Goal: Task Accomplishment & Management: Use online tool/utility

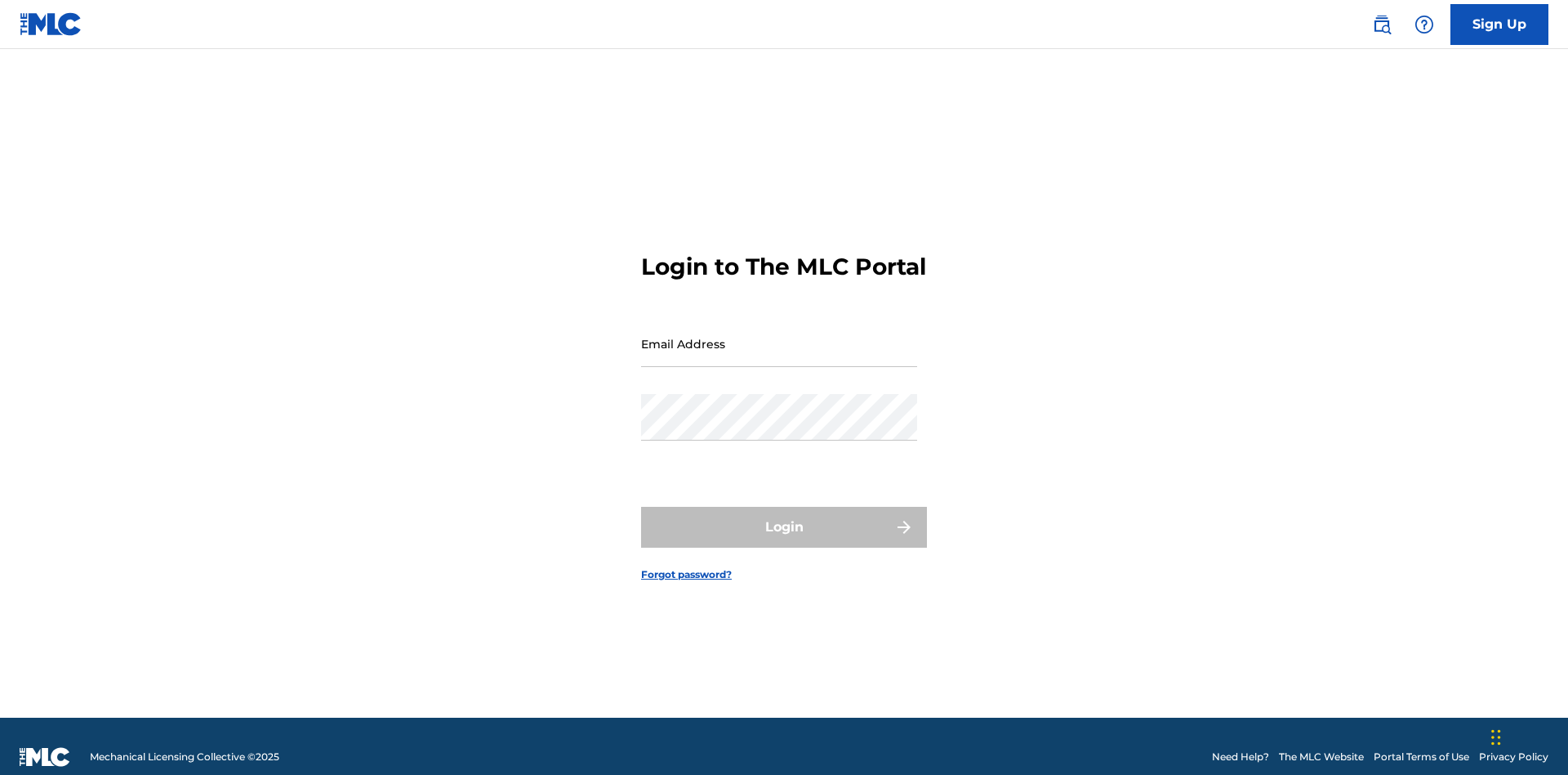
scroll to position [21, 0]
click at [780, 335] on input "Email Address" at bounding box center [779, 343] width 276 height 46
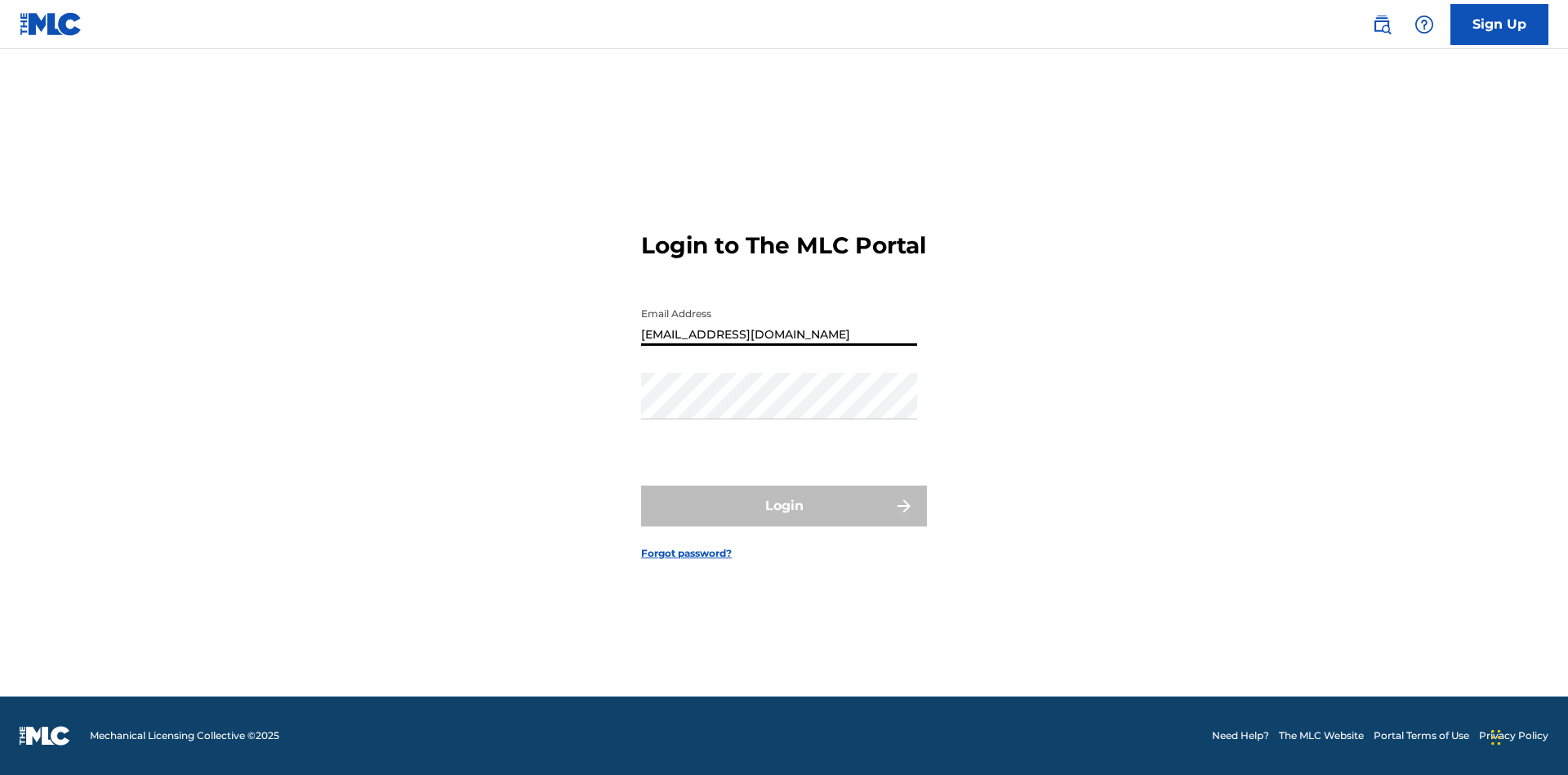
type input "[EMAIL_ADDRESS][DOMAIN_NAME]"
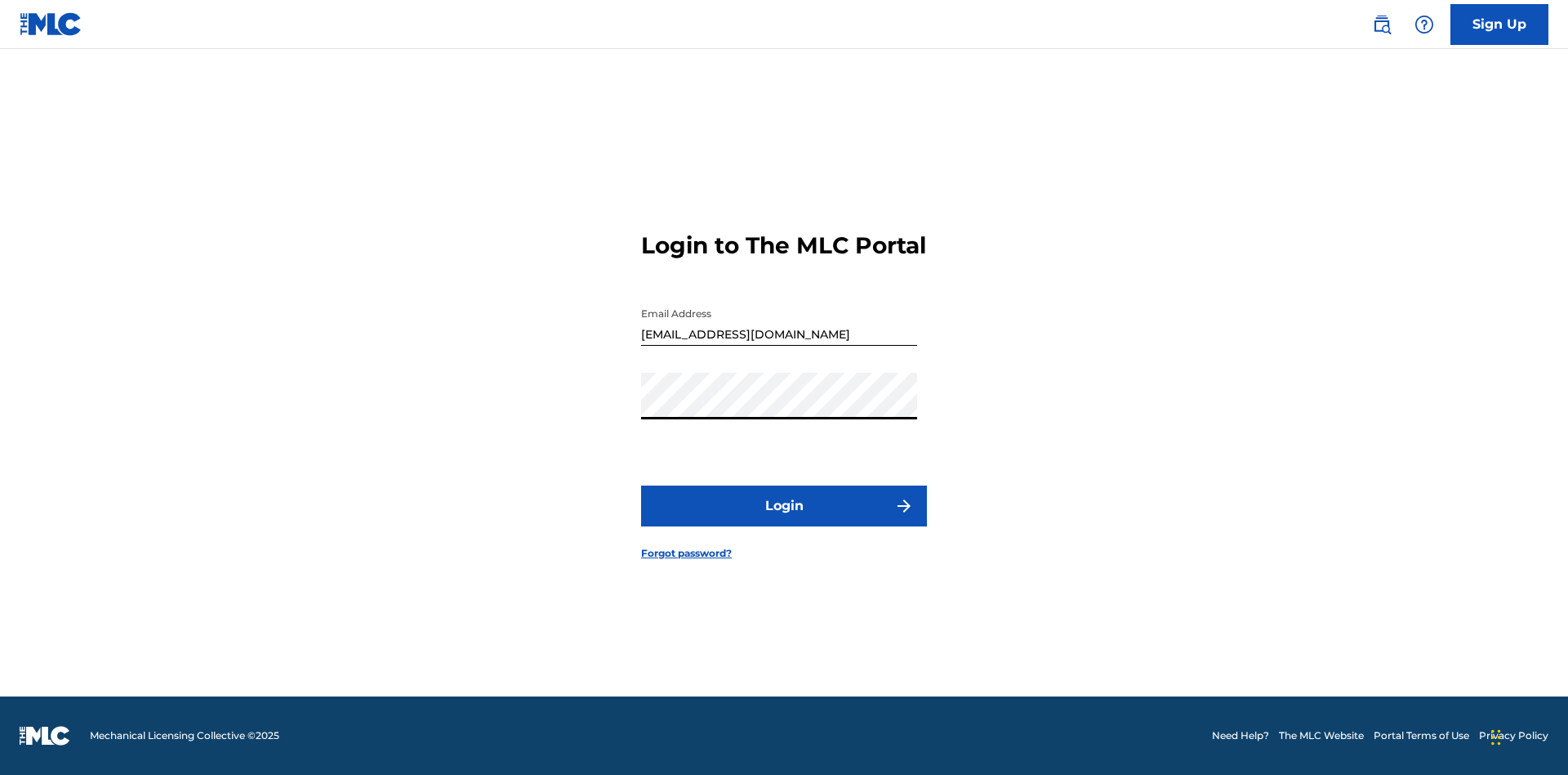
click at [784, 520] on button "Login" at bounding box center [784, 505] width 286 height 40
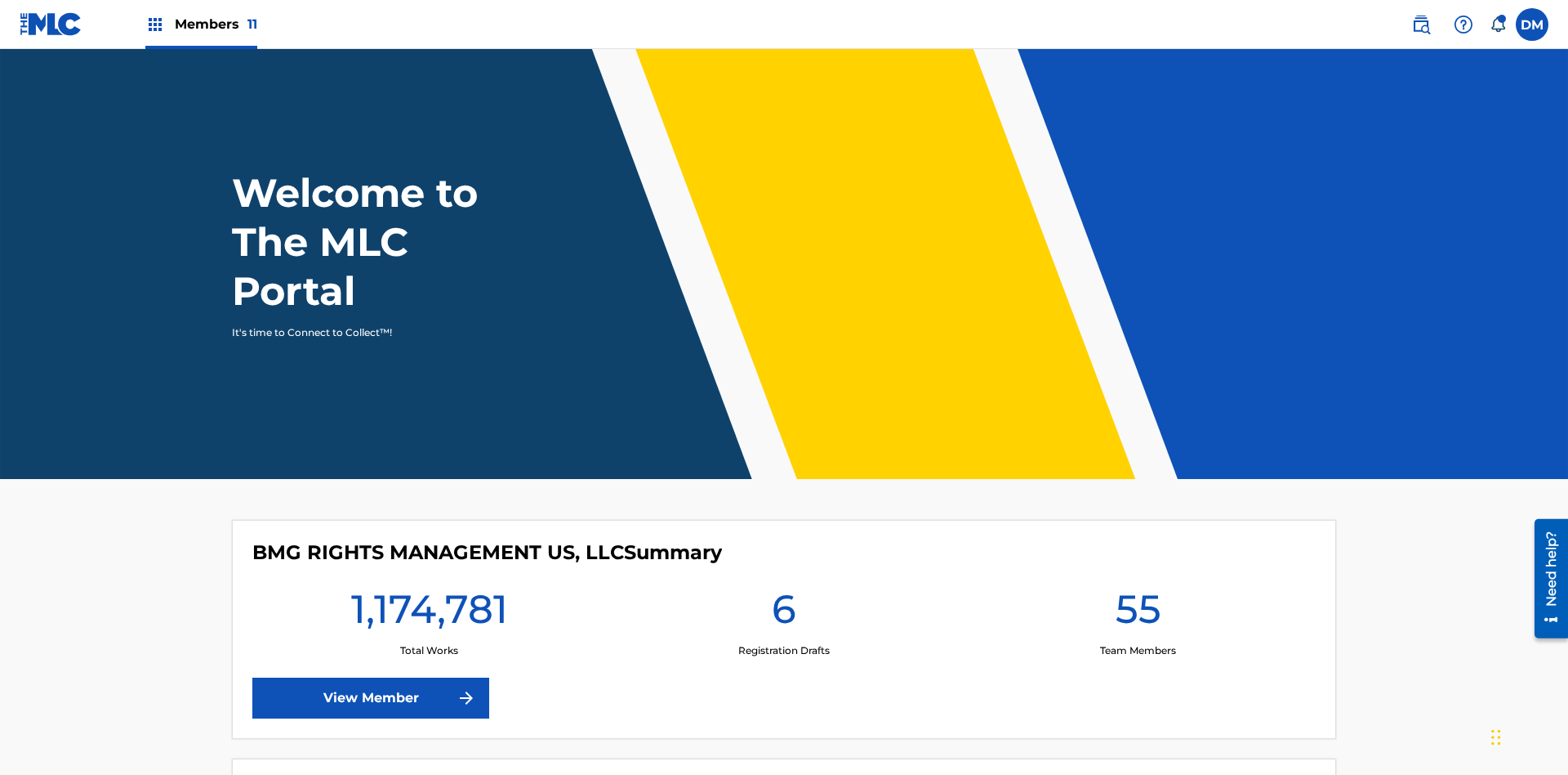
scroll to position [70, 0]
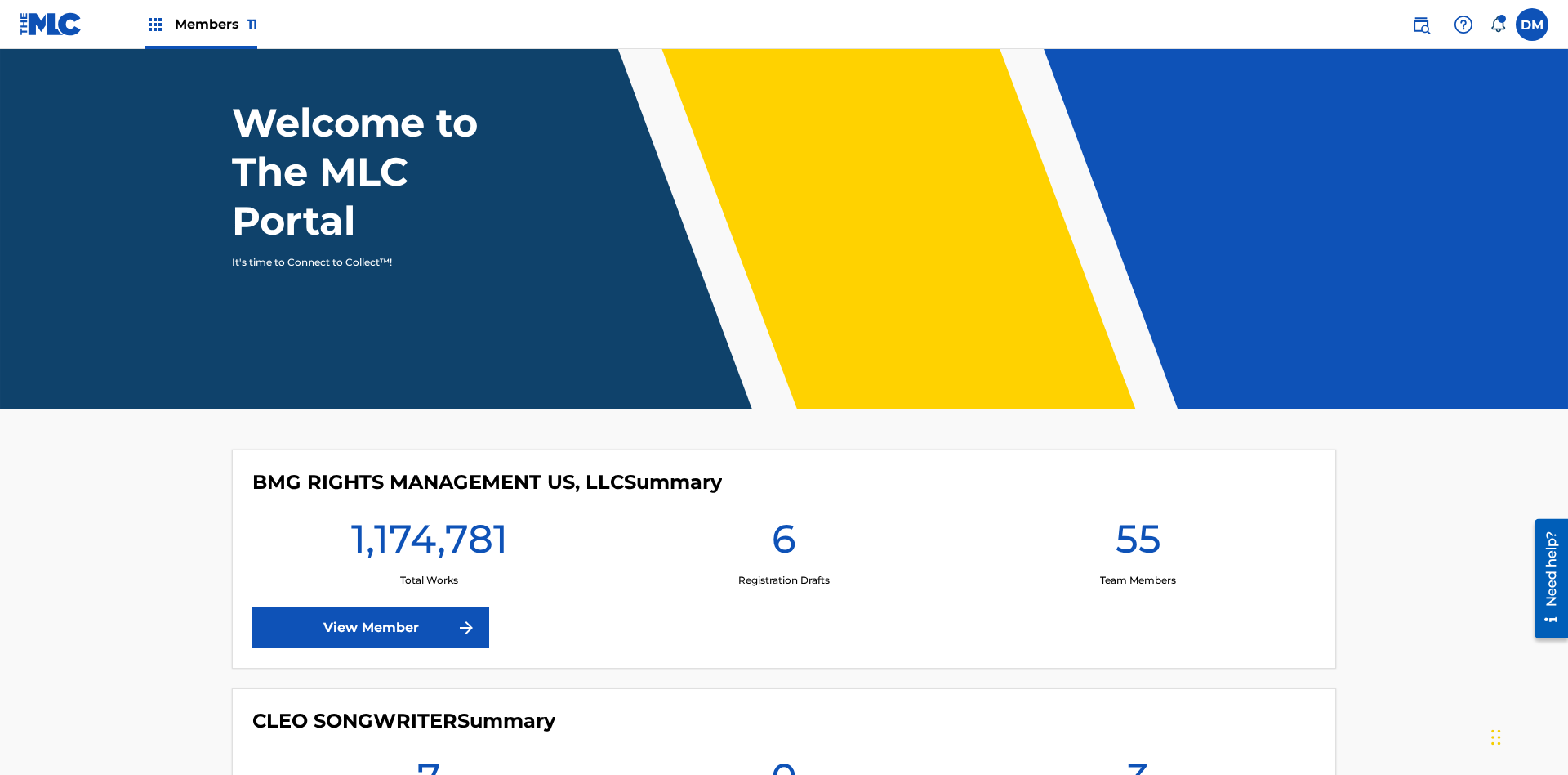
click at [201, 24] on span "Members 11" at bounding box center [216, 23] width 83 height 18
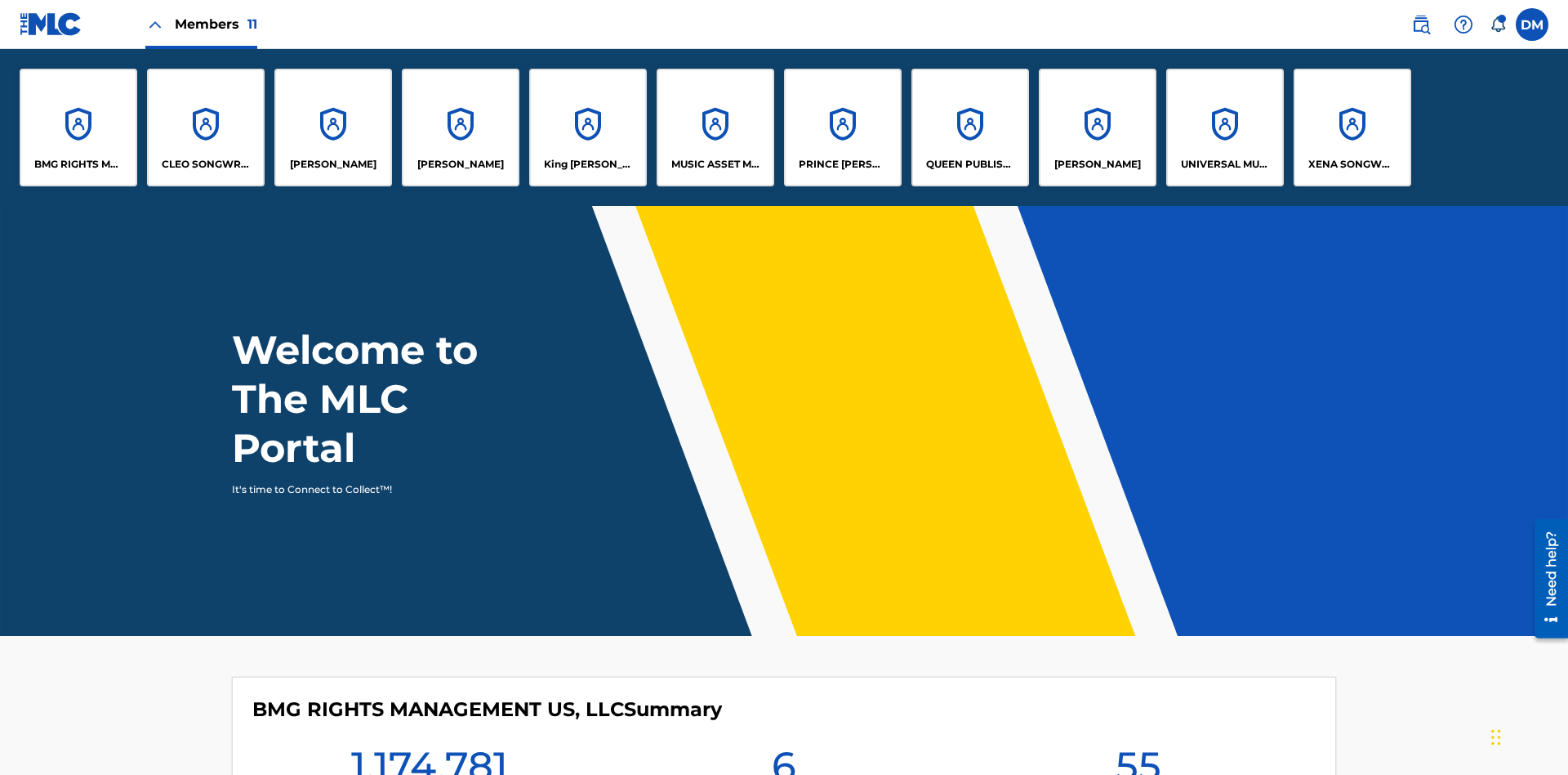
click at [587, 164] on p "King [PERSON_NAME]" at bounding box center [589, 164] width 89 height 14
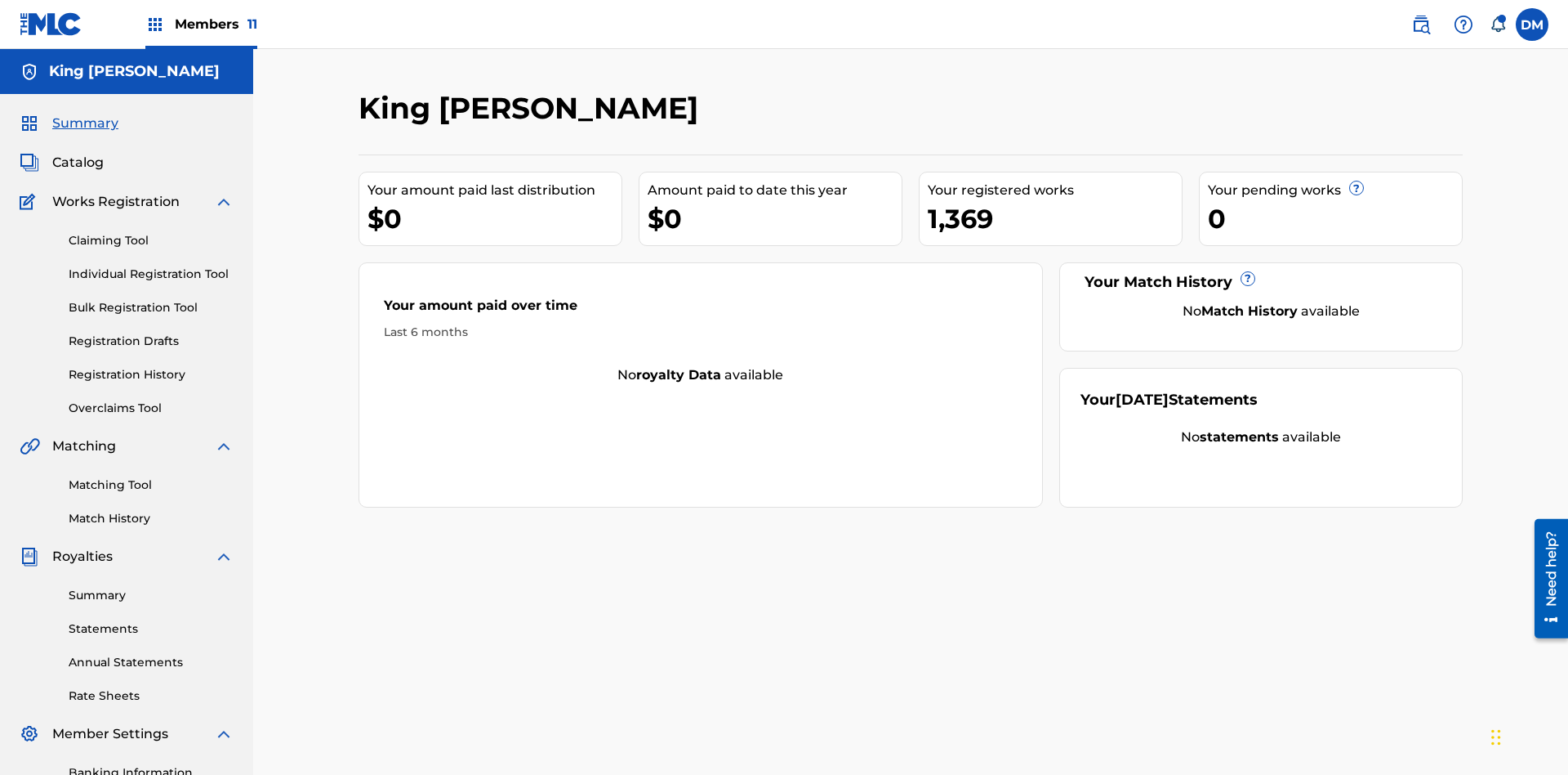
click at [151, 399] on link "Overclaims Tool" at bounding box center [150, 408] width 165 height 17
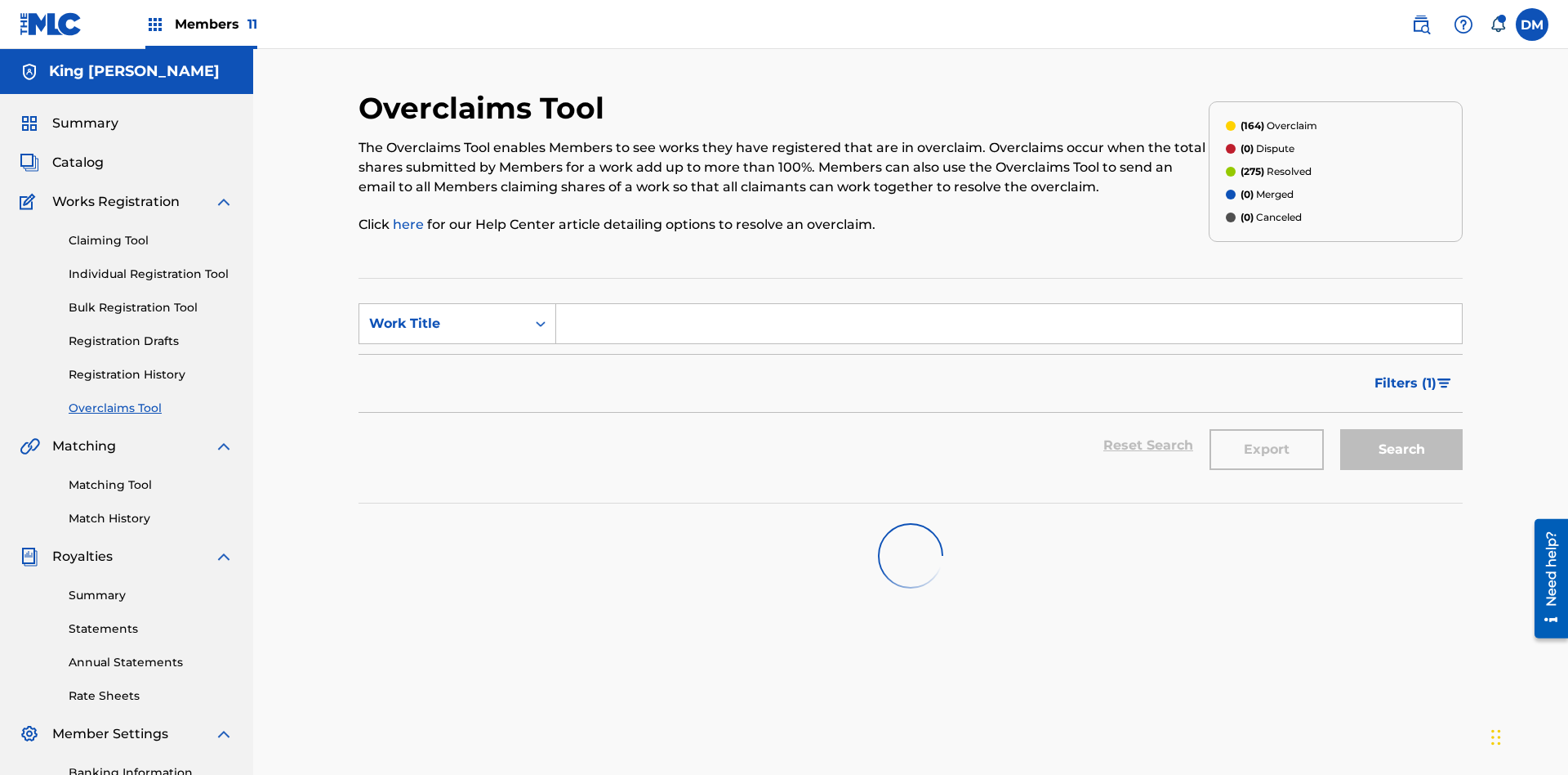
click at [1405, 373] on span "Filters ( 1 )" at bounding box center [1406, 383] width 62 height 19
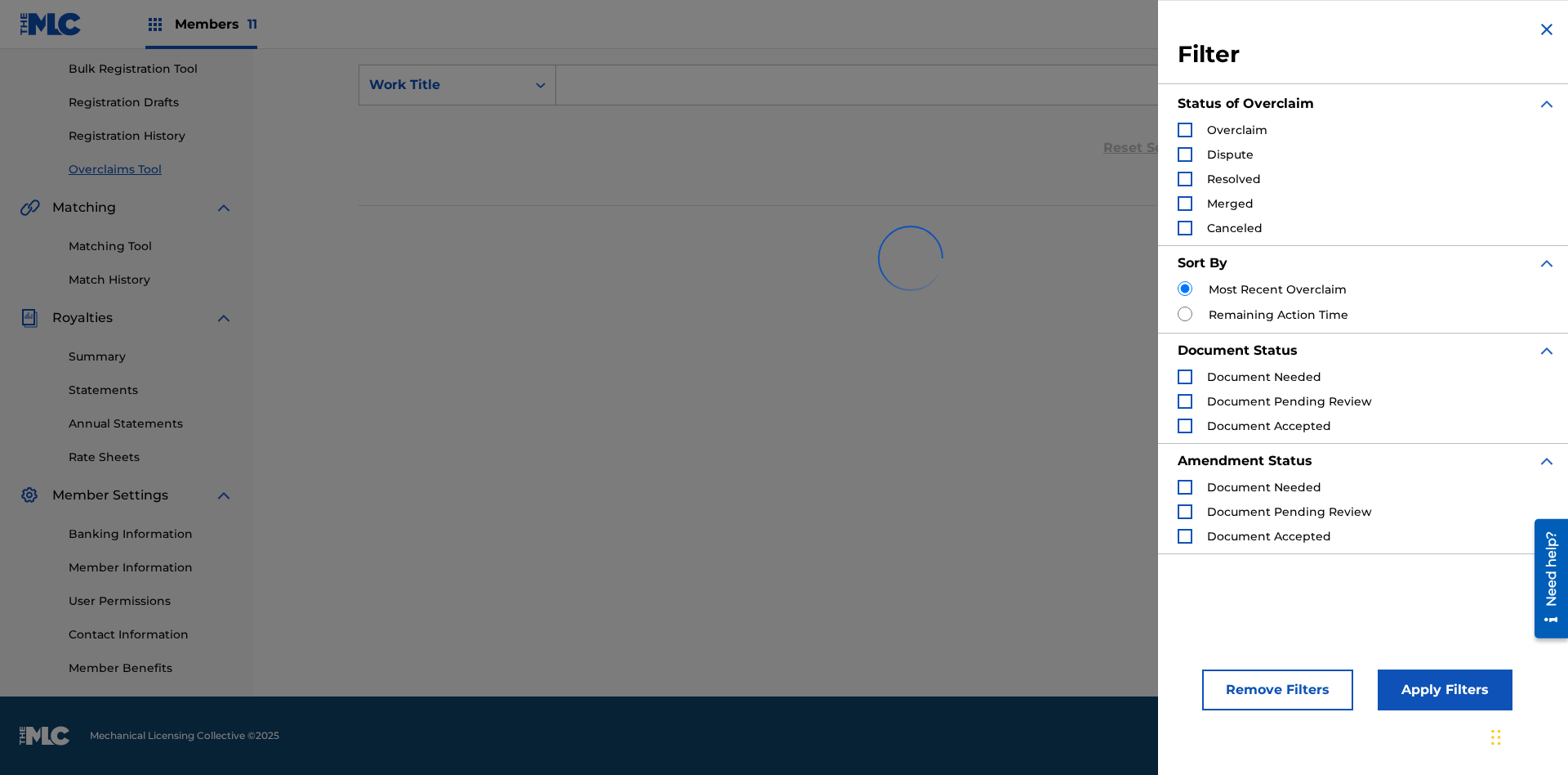
click at [1185, 130] on div "Search Form" at bounding box center [1184, 129] width 14 height 14
click at [1443, 689] on button "Apply Filters" at bounding box center [1446, 689] width 135 height 40
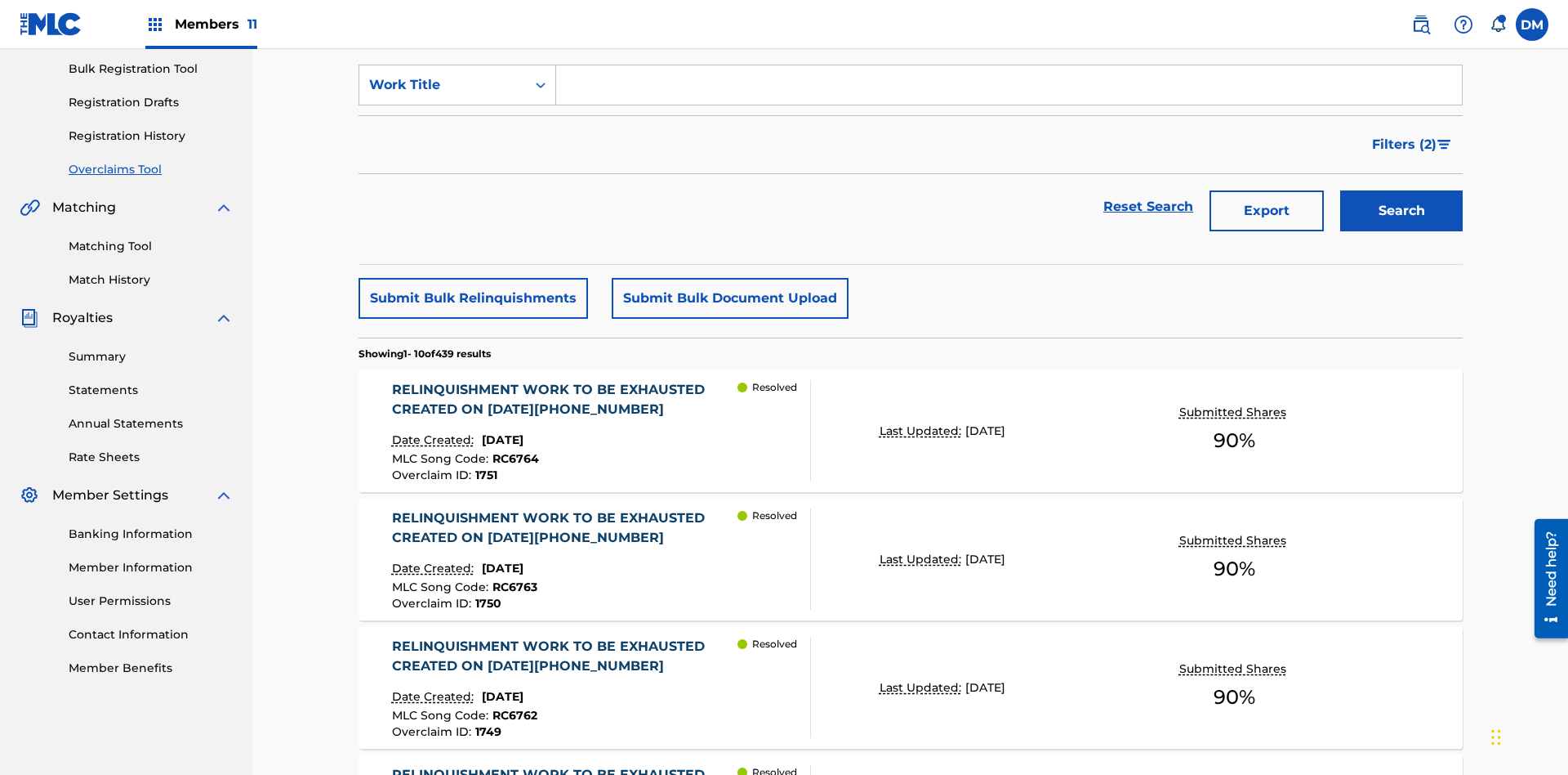
click at [728, 278] on button "Submit Bulk Document Upload" at bounding box center [731, 298] width 237 height 40
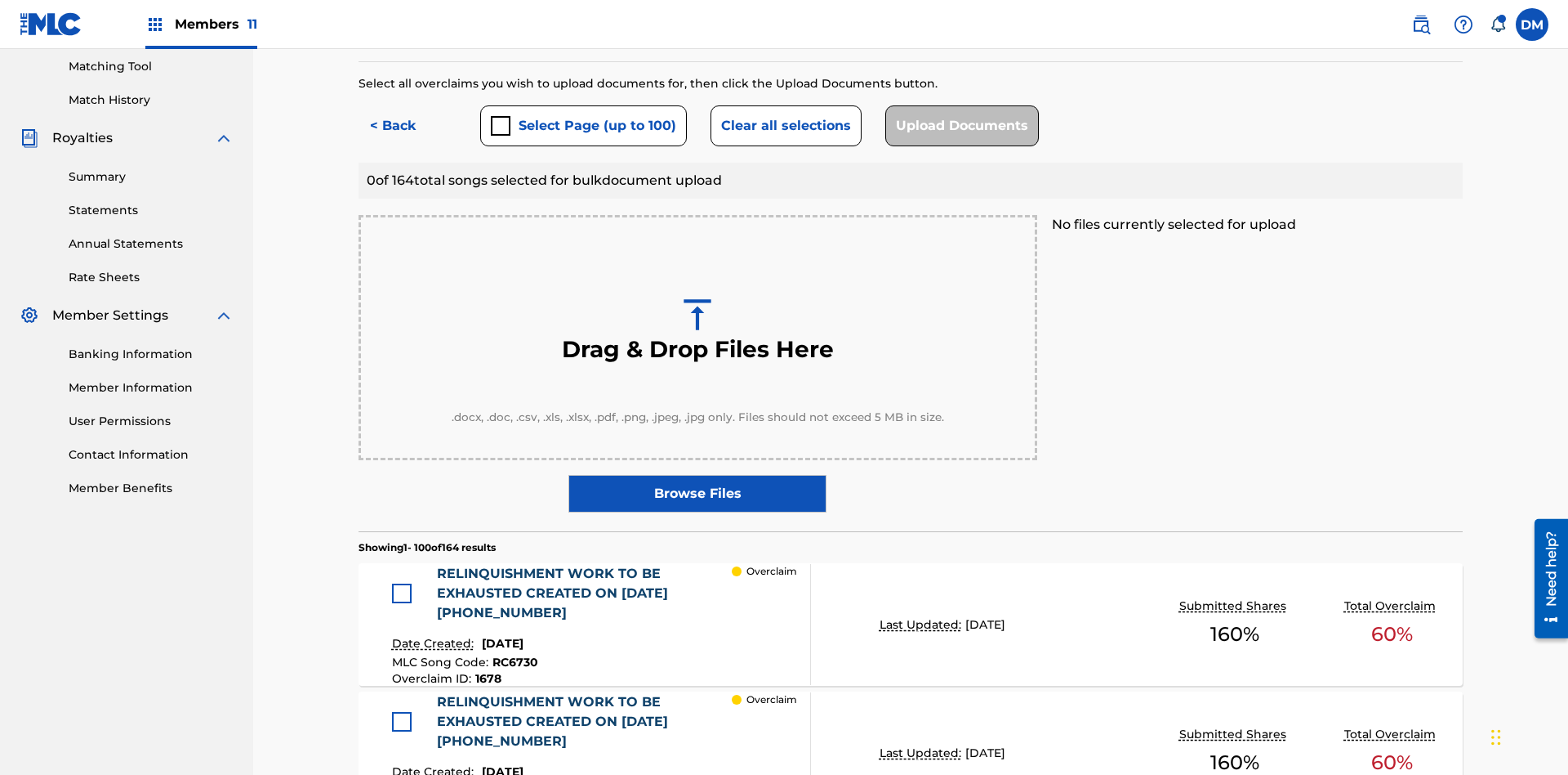
click at [582, 119] on button "Select Page (up to 100)" at bounding box center [583, 125] width 206 height 40
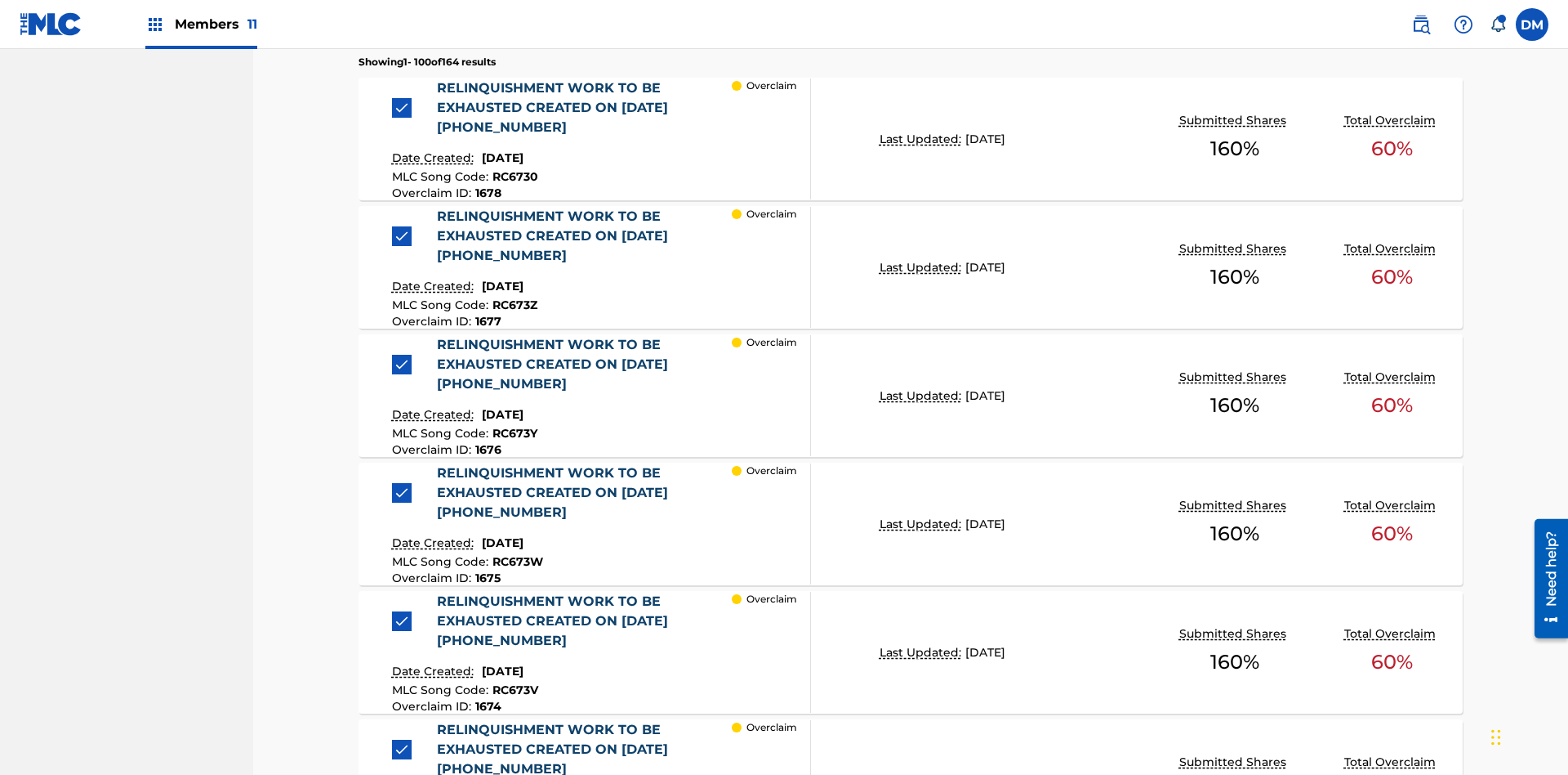
scroll to position [426, 0]
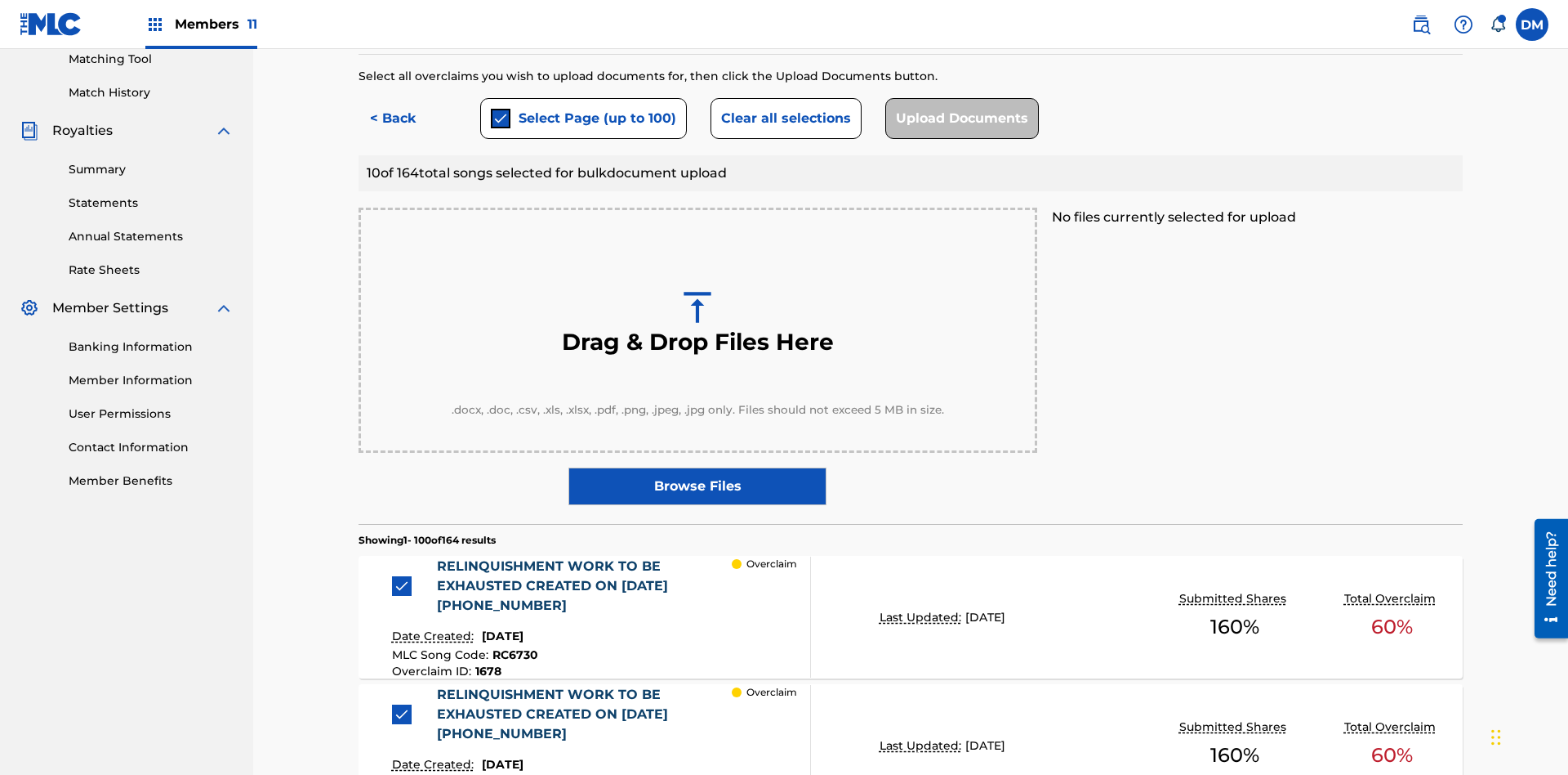
click at [784, 119] on button "Clear all selections" at bounding box center [785, 119] width 151 height 40
click at [406, 576] on div at bounding box center [402, 586] width 19 height 19
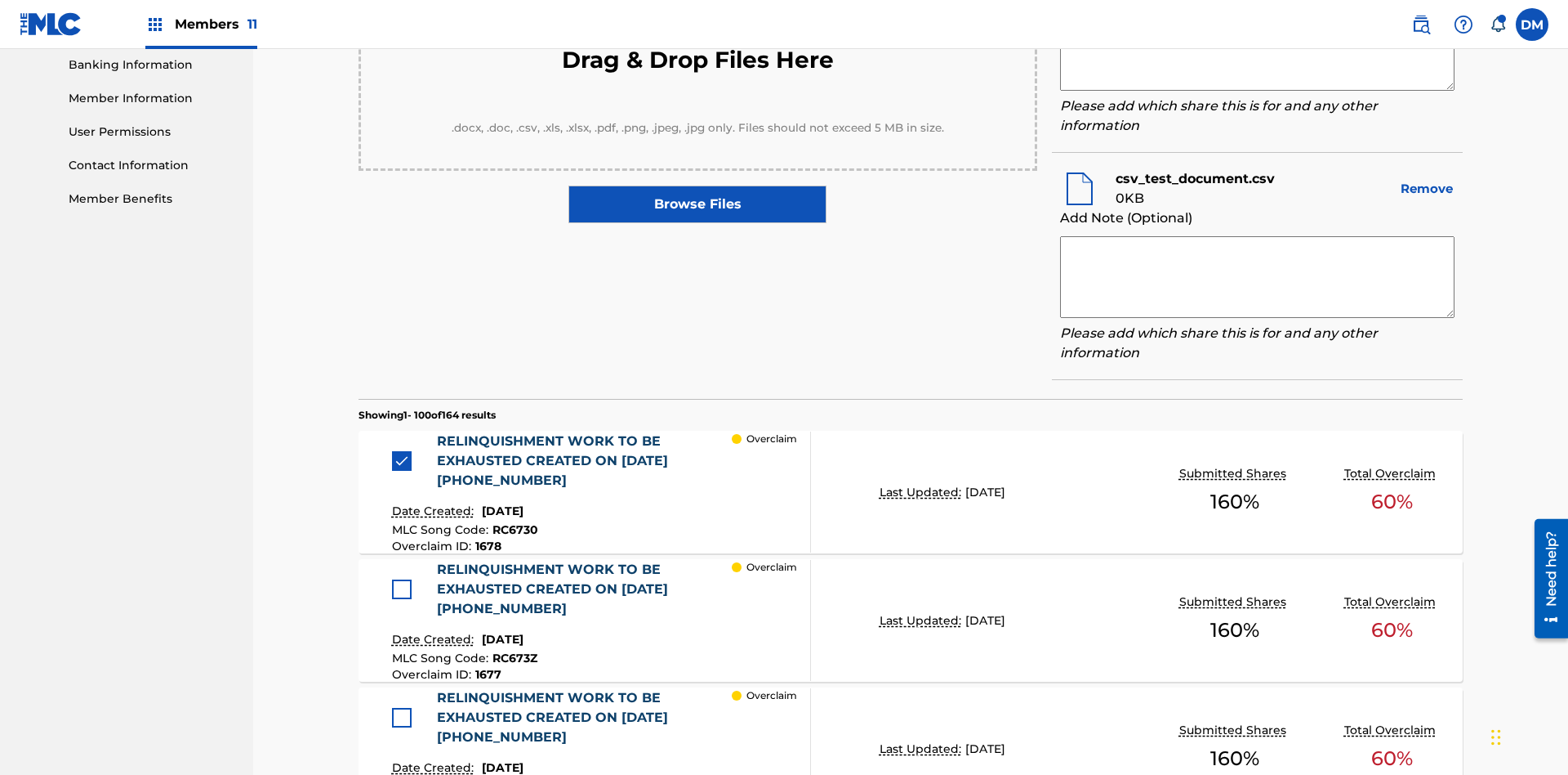
scroll to position [619, 0]
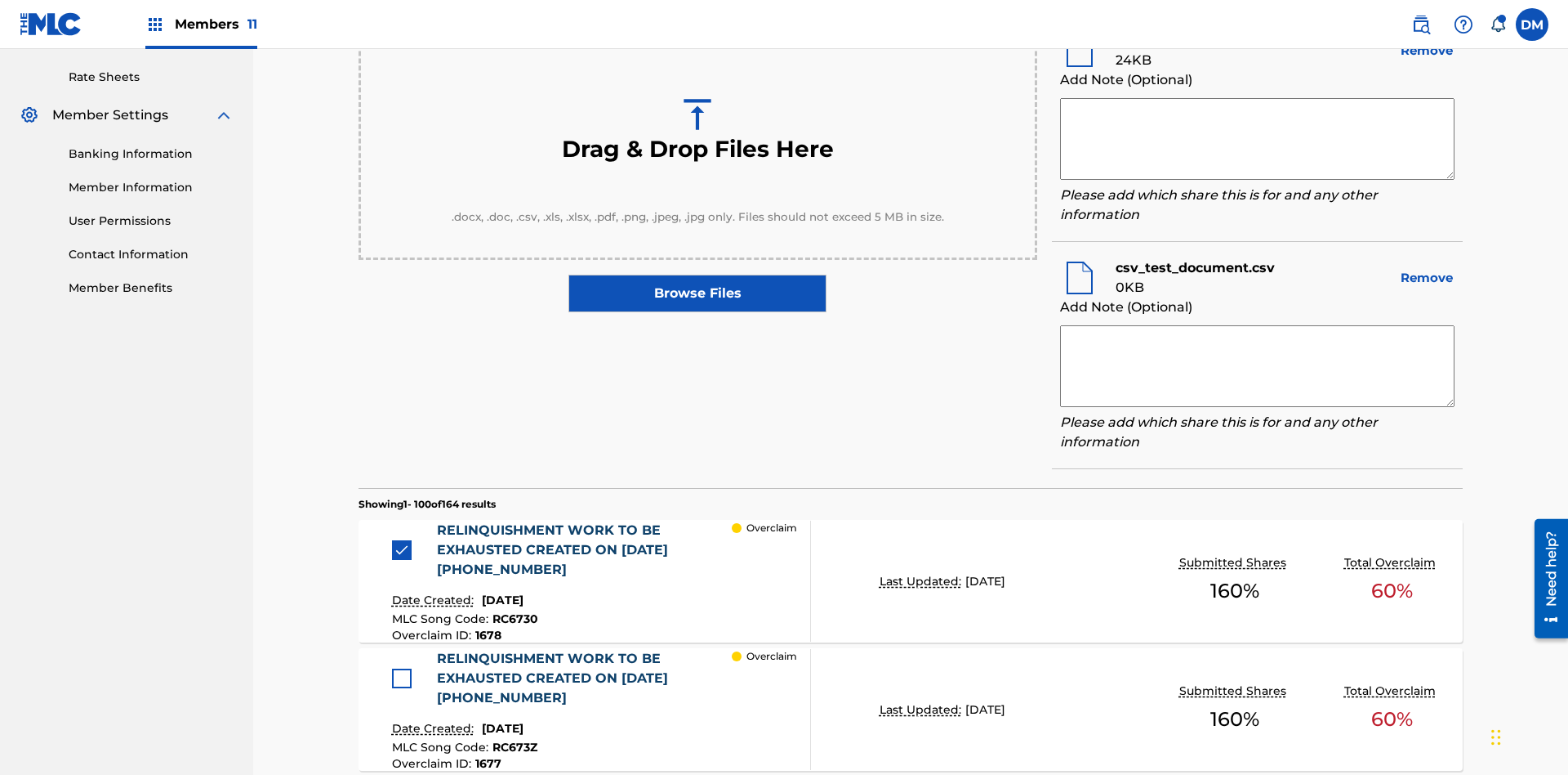
click at [1257, 139] on textarea at bounding box center [1257, 139] width 394 height 82
type textarea "2025.08.23.04.24.39"
click at [1257, 361] on textarea at bounding box center [1257, 365] width 394 height 82
type textarea "2025.08.23.04.24.39"
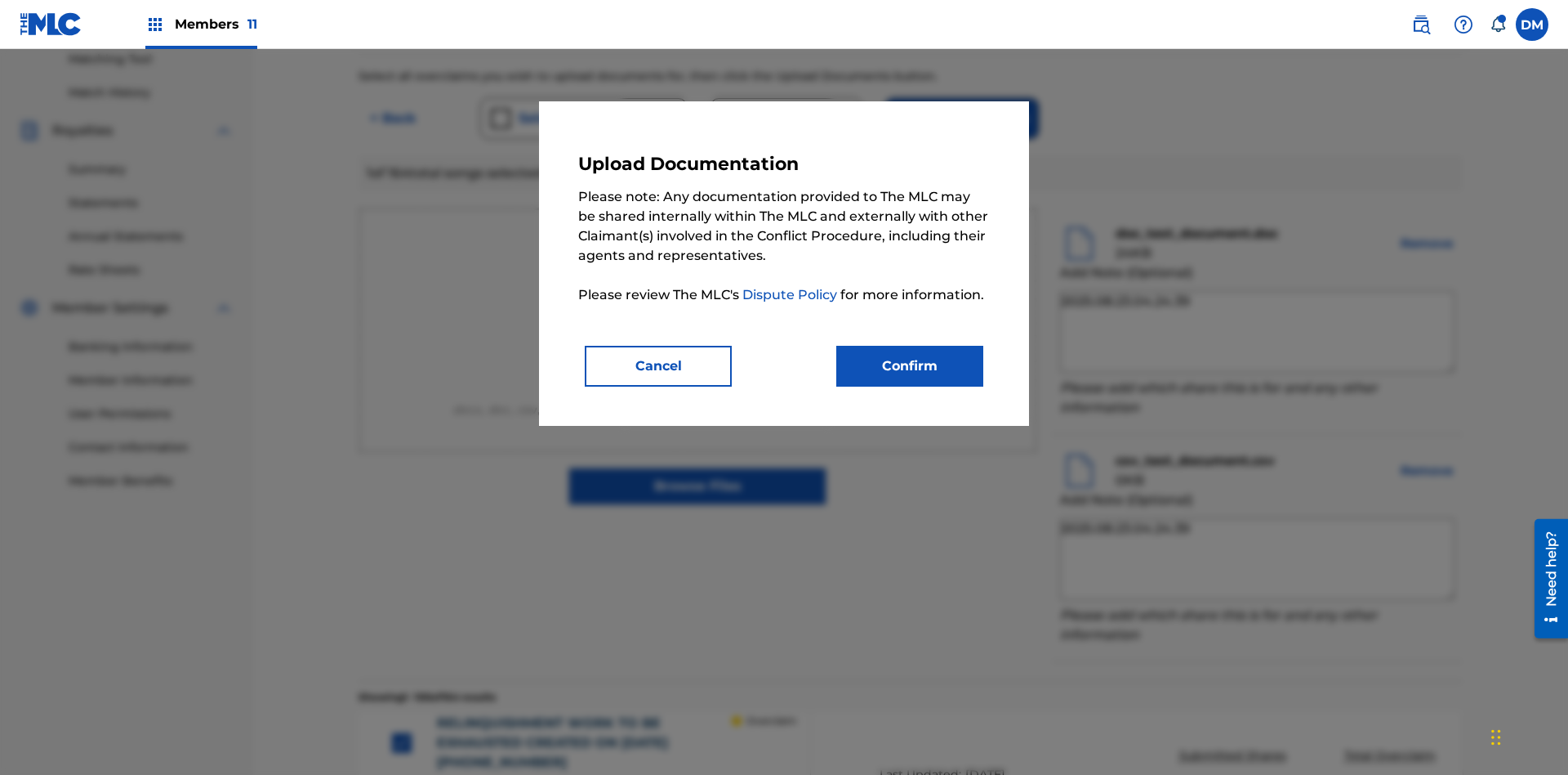
scroll to position [673, 0]
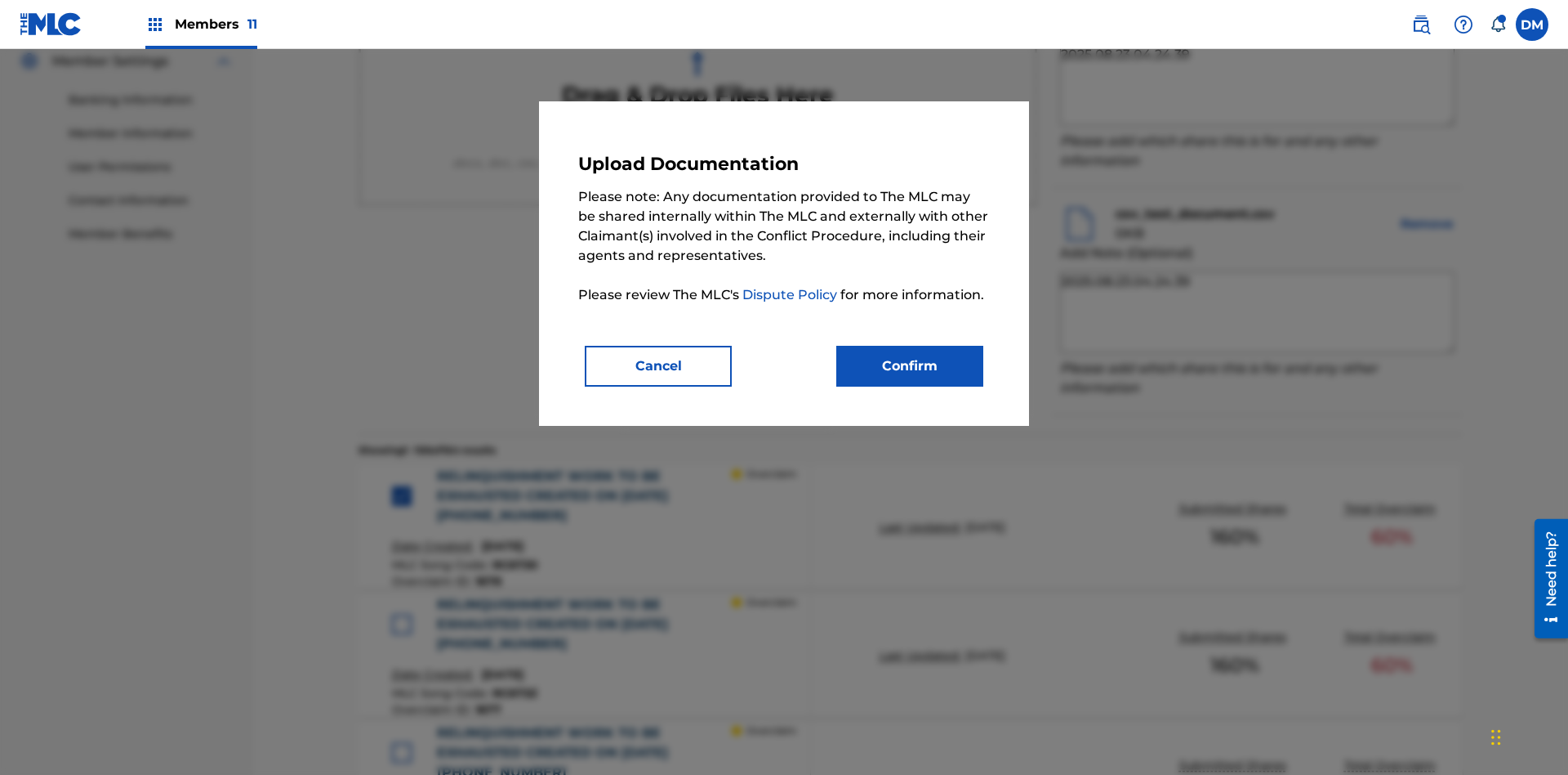
click at [910, 365] on button "Confirm" at bounding box center [910, 366] width 147 height 40
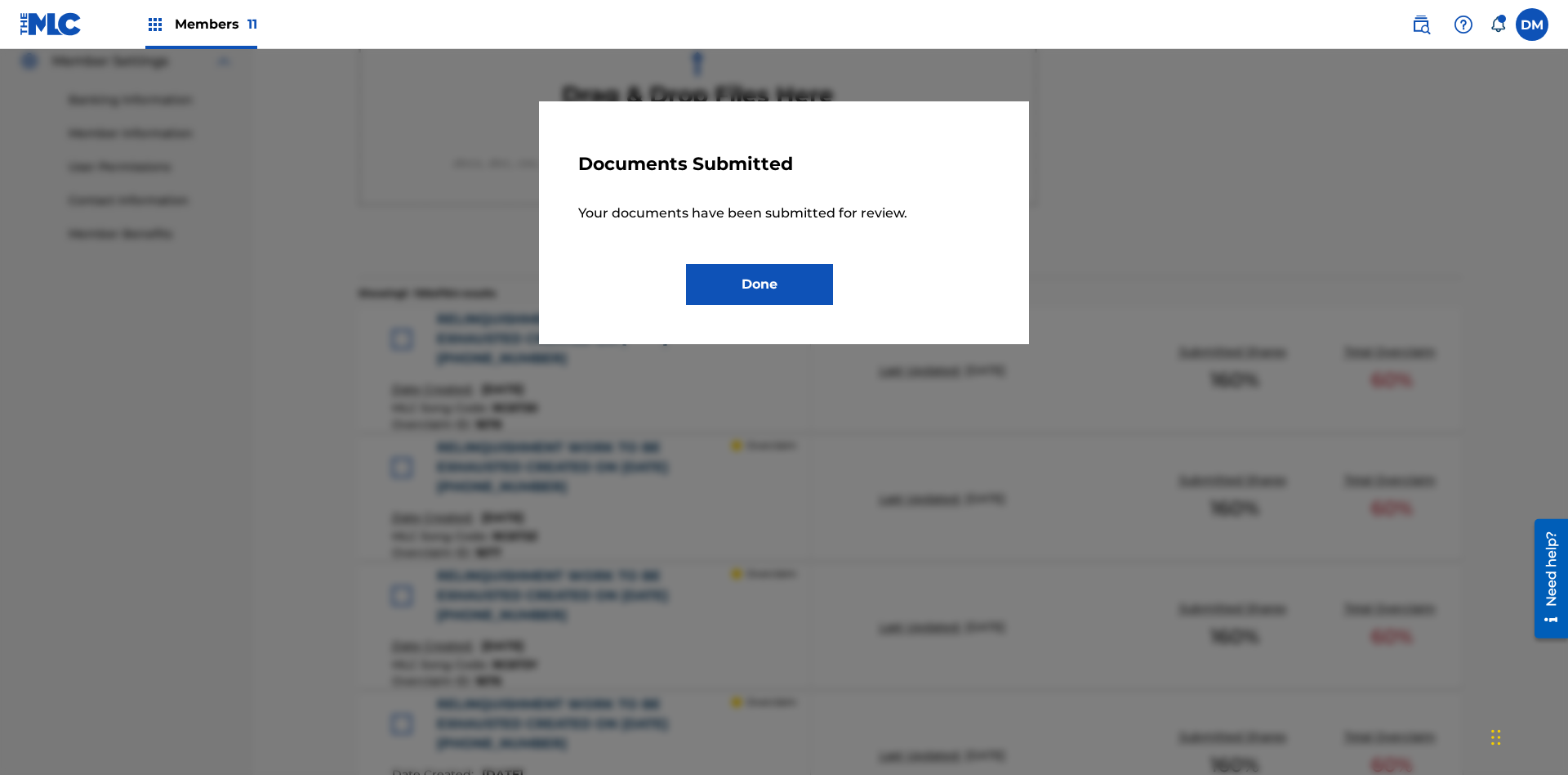
click at [759, 283] on button "Done" at bounding box center [759, 284] width 147 height 40
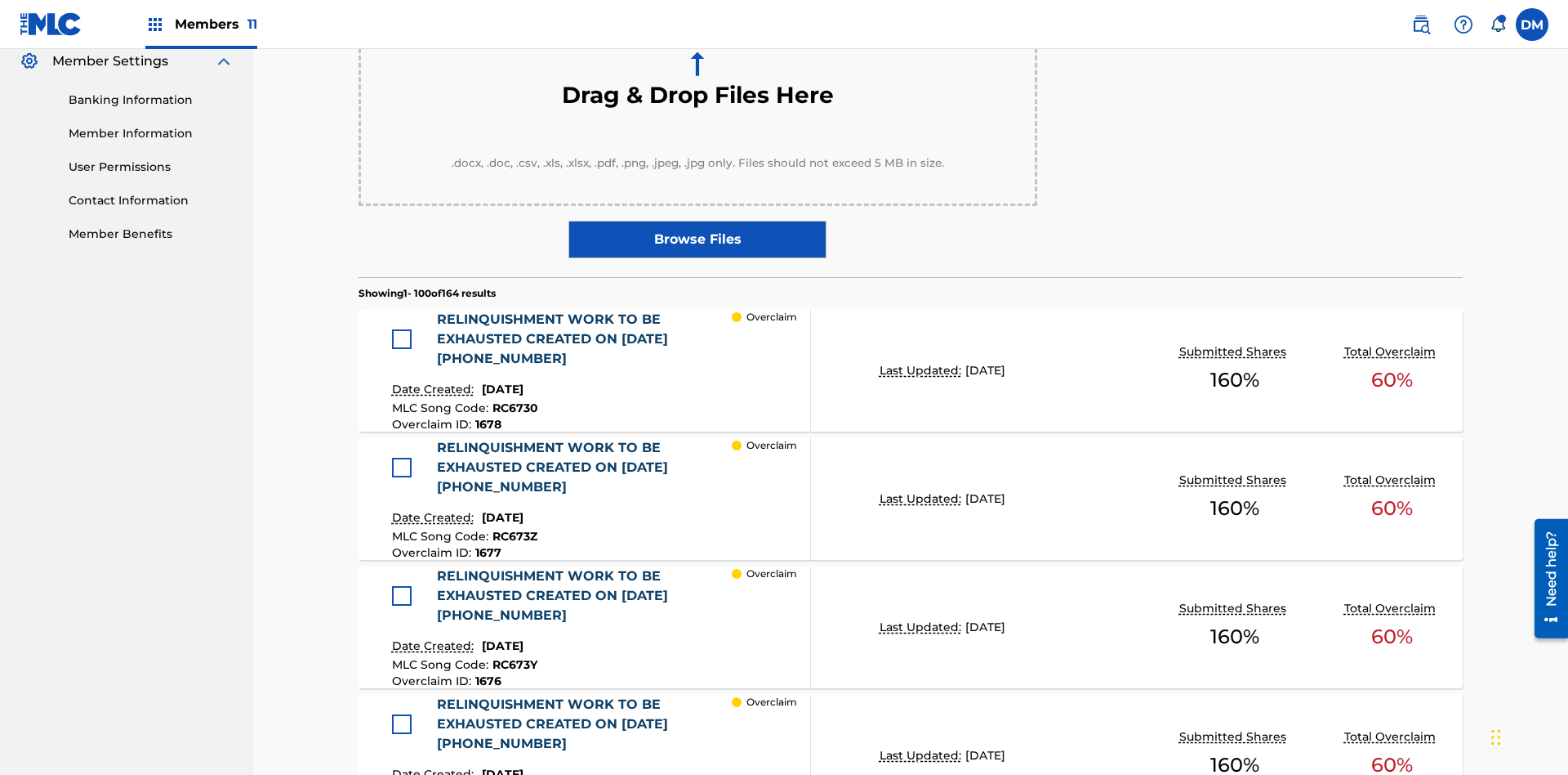
scroll to position [838, 0]
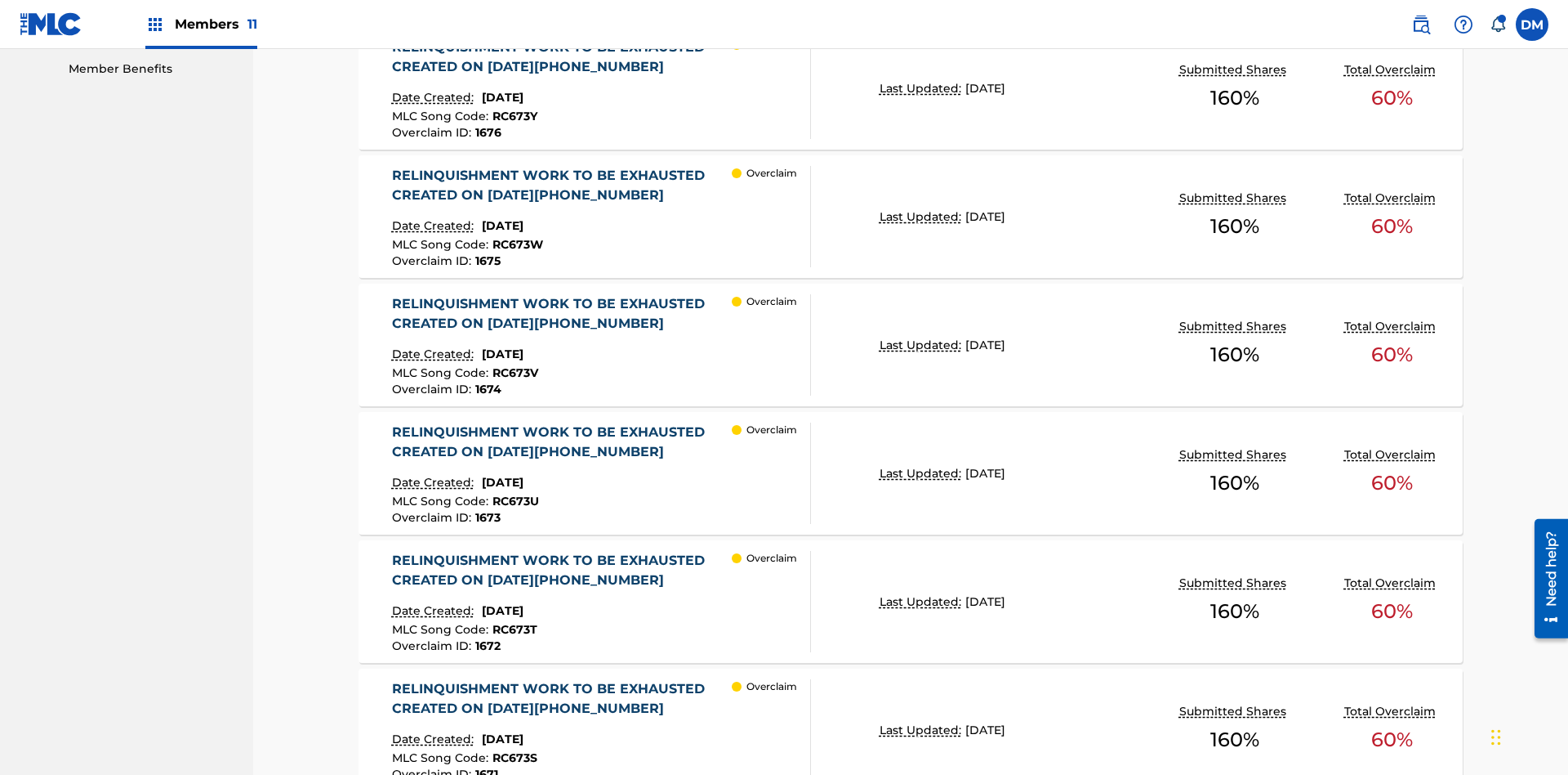
scroll to position [426, 0]
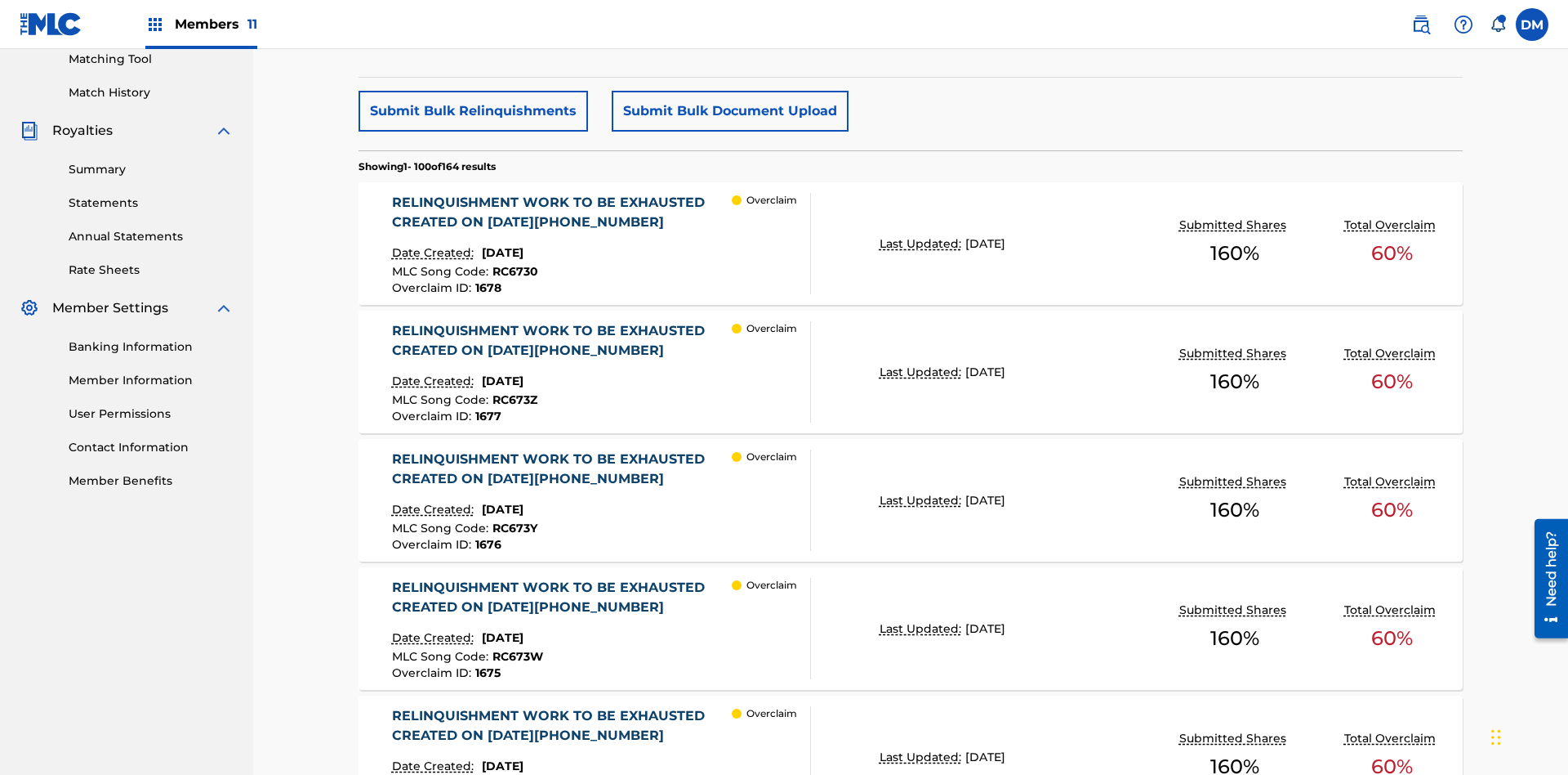
click at [911, 235] on p "Last Updated:" at bounding box center [922, 244] width 86 height 17
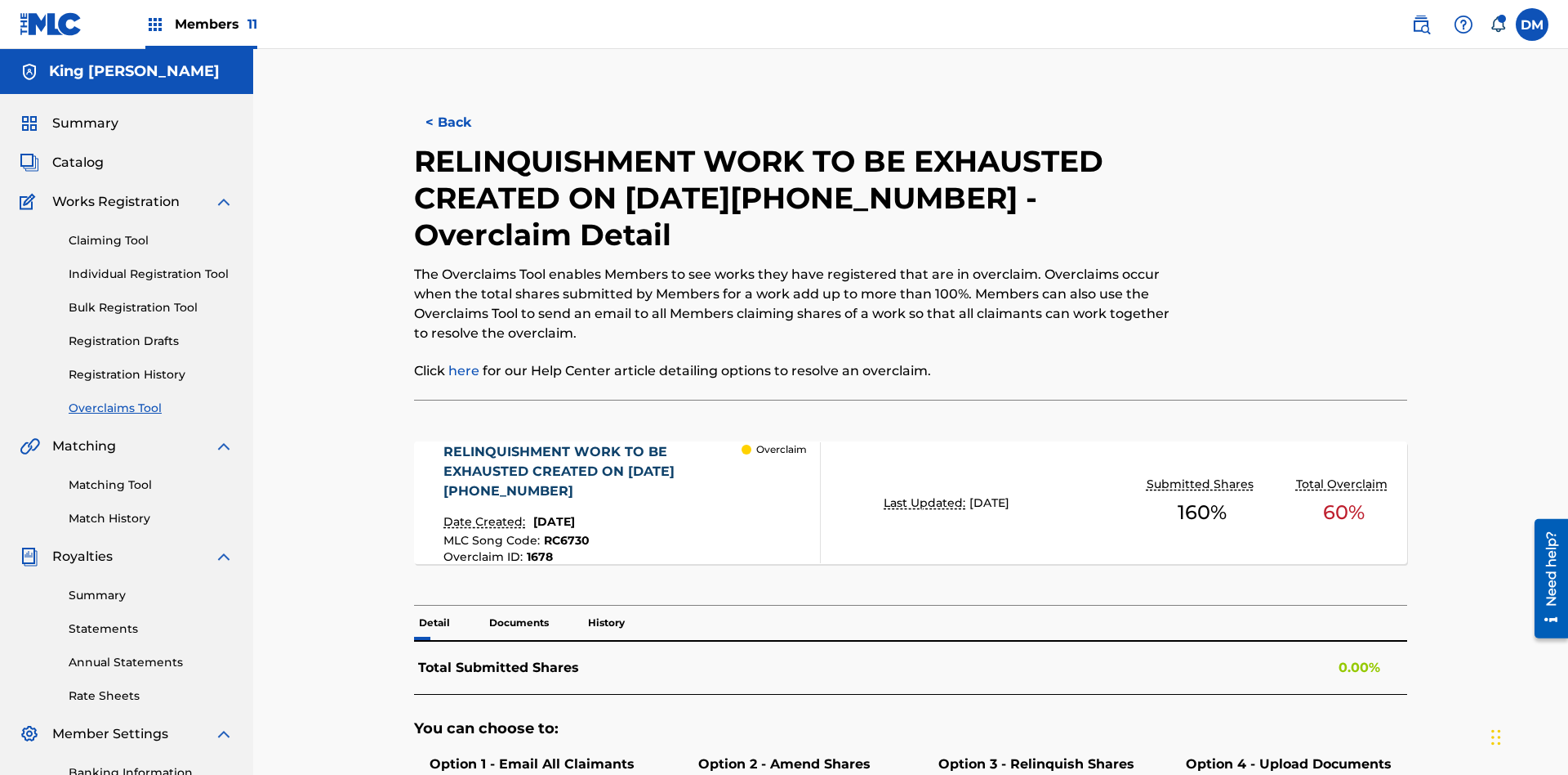
click at [518, 605] on p "Documents" at bounding box center [519, 623] width 69 height 35
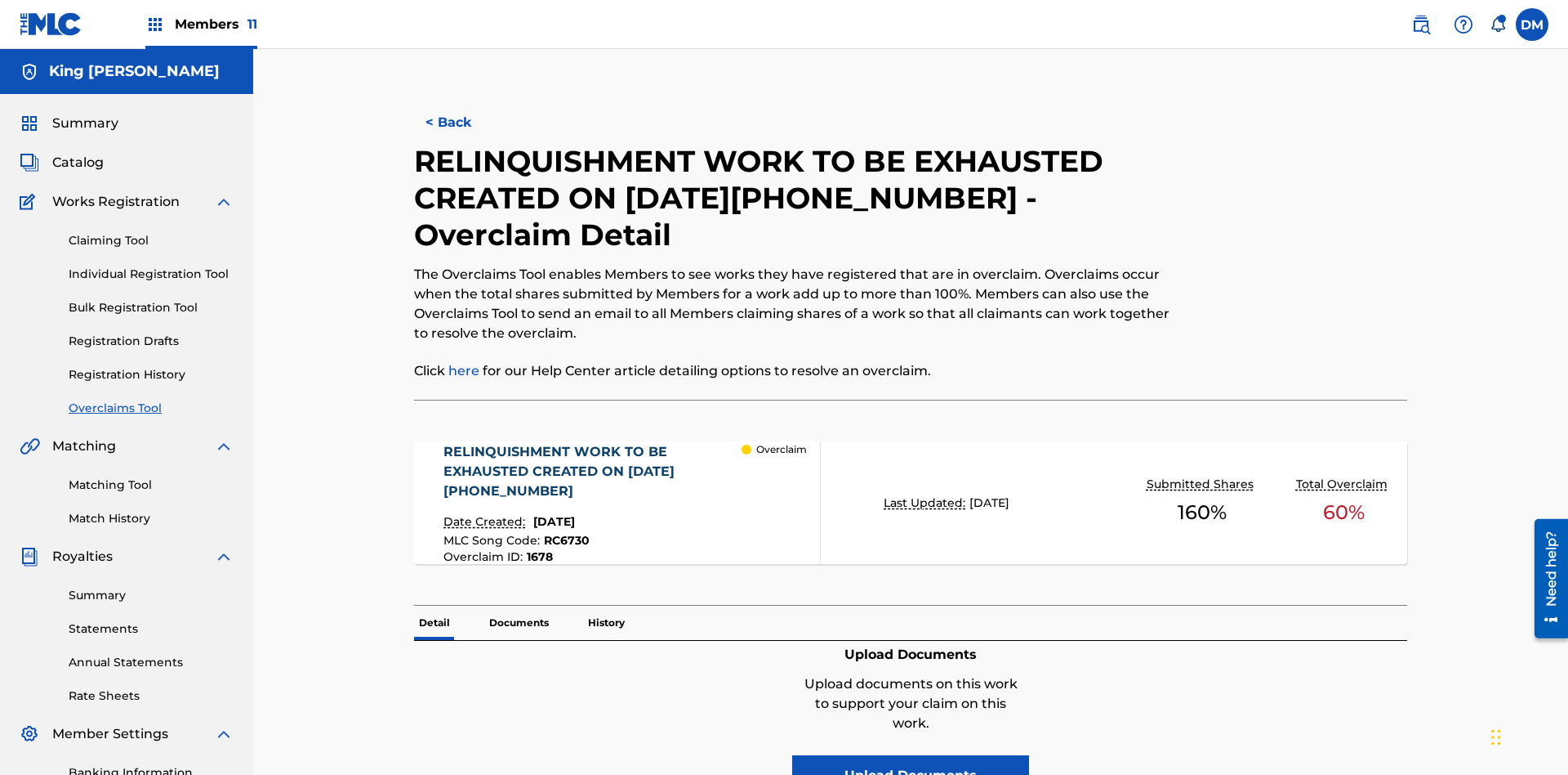
scroll to position [239, 0]
